Goal: Use online tool/utility

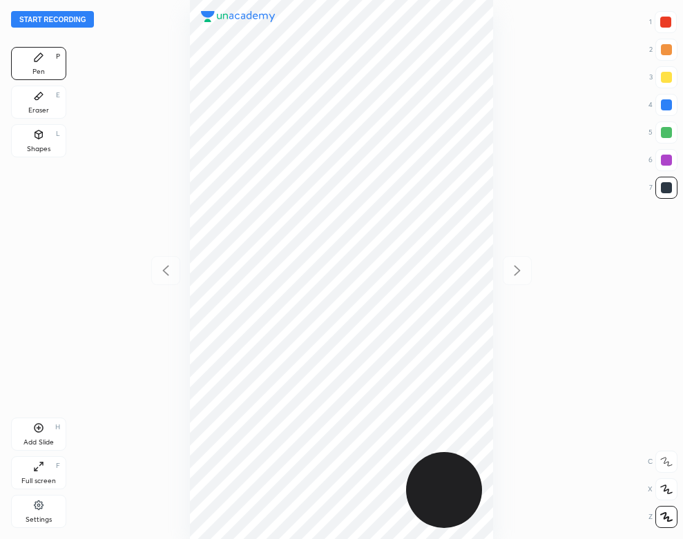
scroll to position [539, 462]
click at [75, 19] on button "Start recording" at bounding box center [52, 19] width 83 height 17
click at [33, 504] on icon at bounding box center [38, 505] width 11 height 12
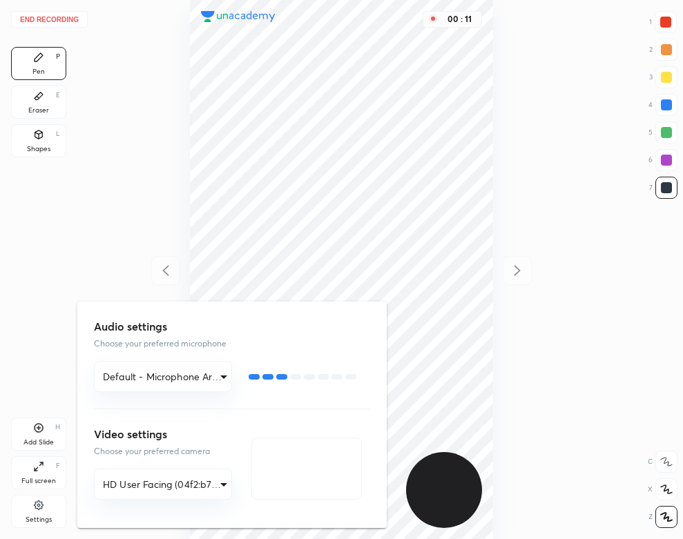
click at [87, 225] on div at bounding box center [341, 269] width 683 height 539
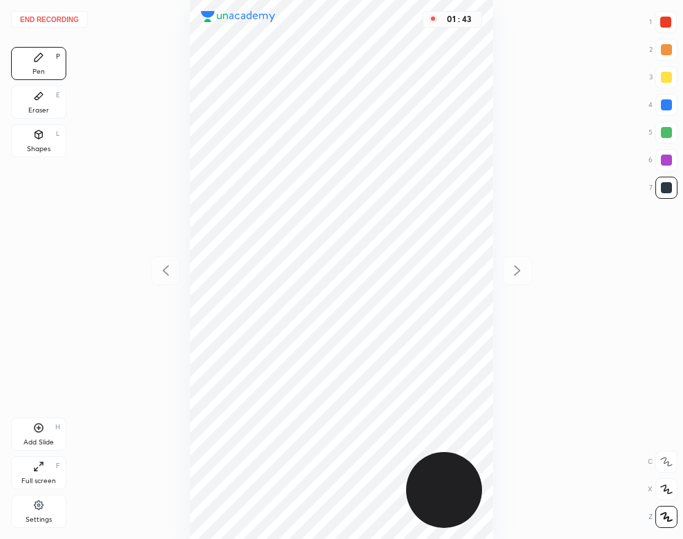
click at [40, 146] on div "Shapes" at bounding box center [38, 149] width 23 height 7
click at [33, 53] on icon at bounding box center [38, 57] width 11 height 11
click at [66, 18] on button "End recording" at bounding box center [49, 19] width 77 height 17
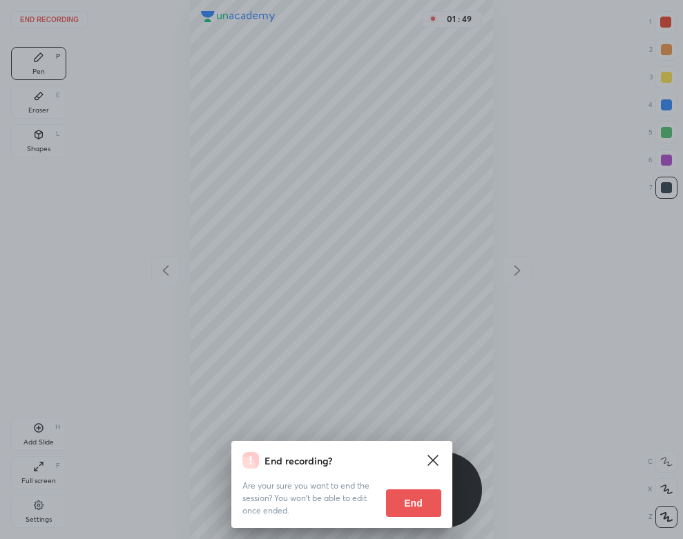
click at [403, 500] on button "End" at bounding box center [413, 504] width 55 height 28
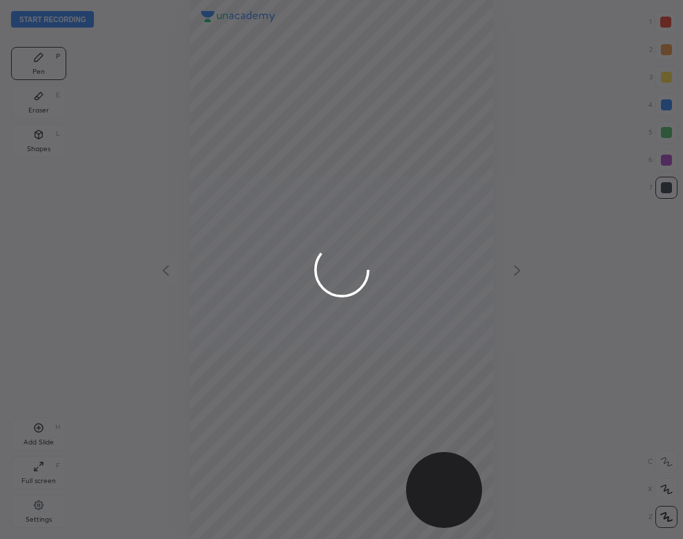
scroll to position [539, 462]
